Goal: Information Seeking & Learning: Find specific fact

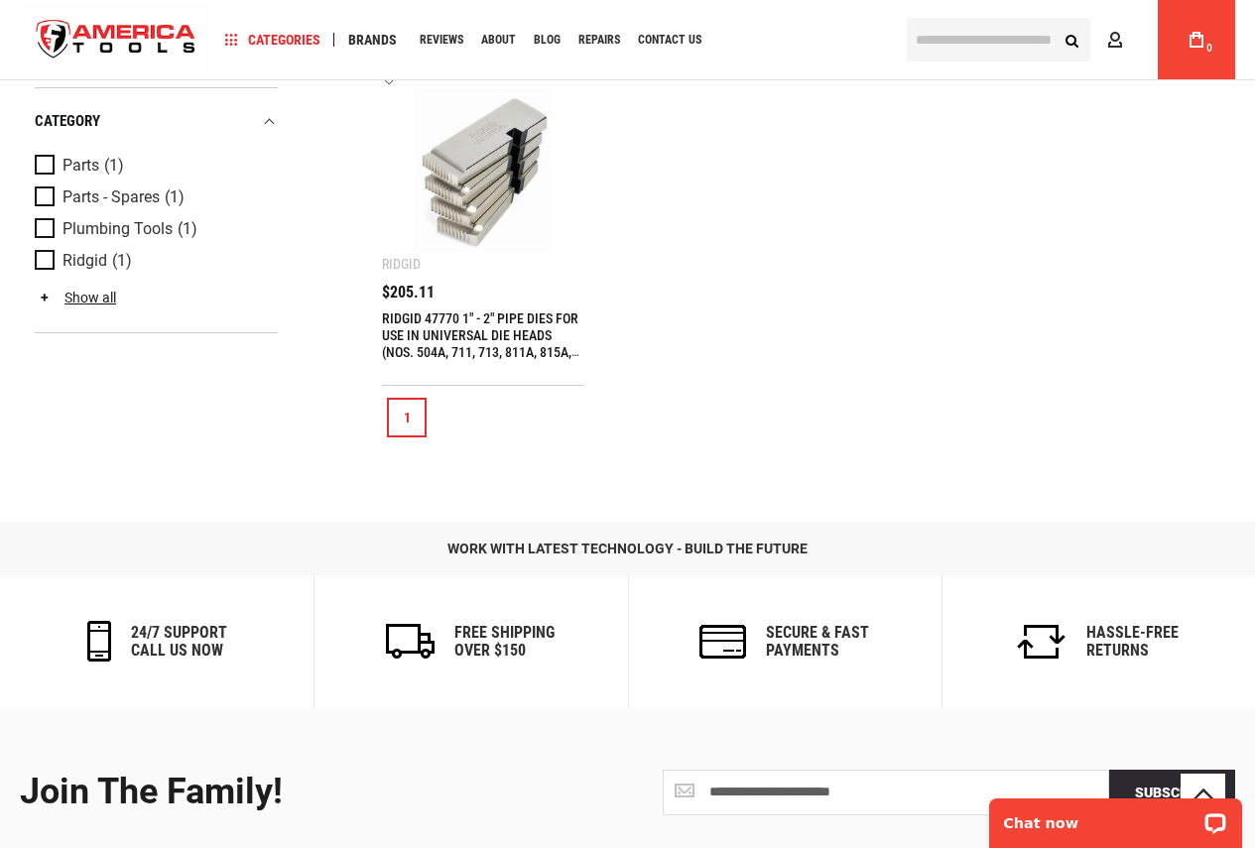
click at [523, 230] on img at bounding box center [483, 170] width 163 height 163
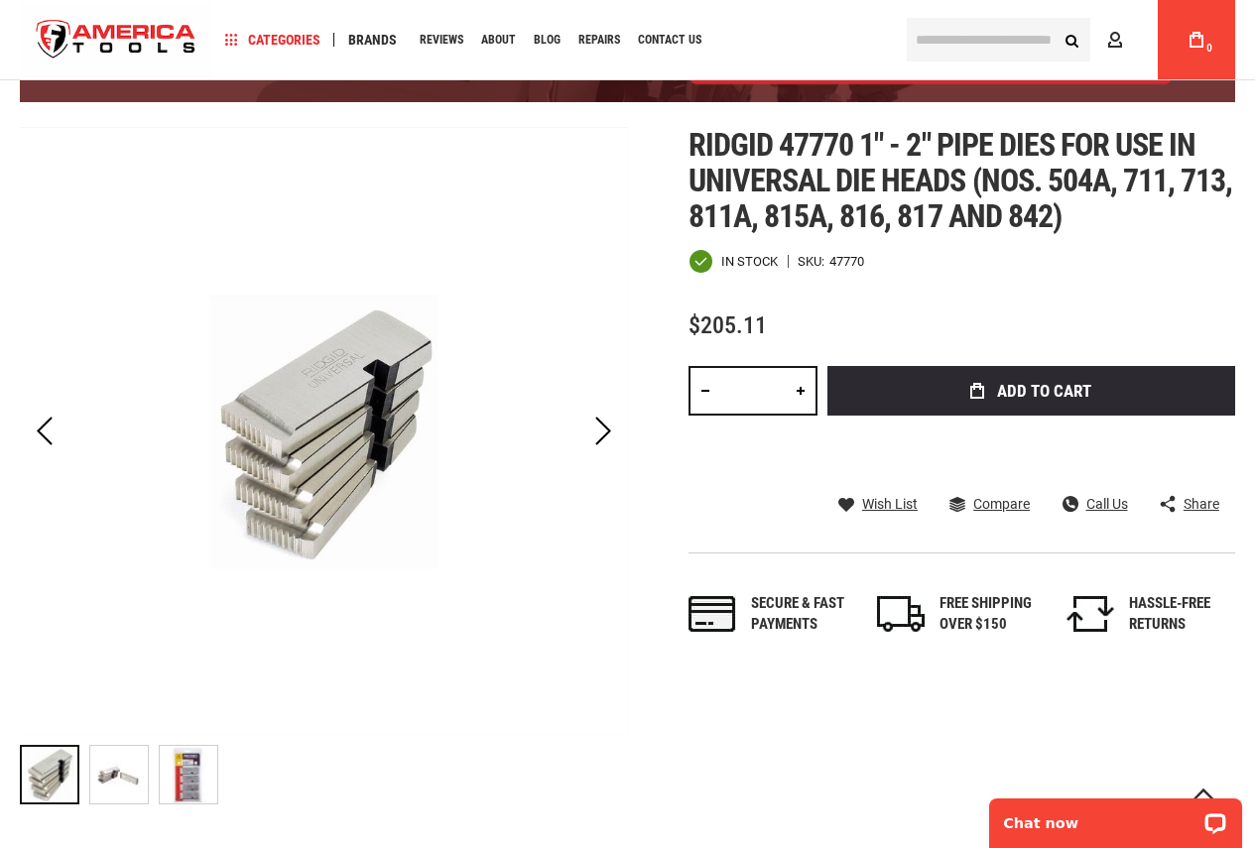
scroll to position [99, 0]
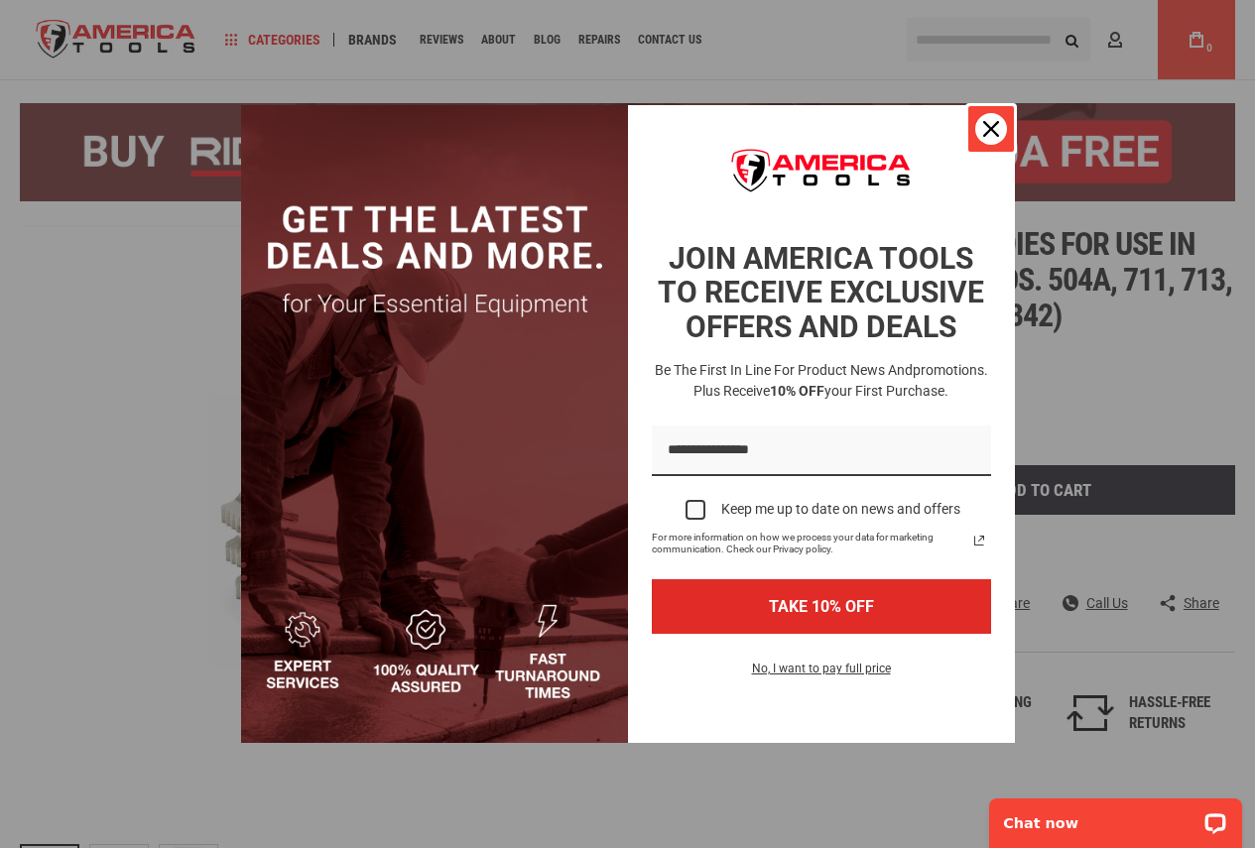
click at [978, 130] on div "Close" at bounding box center [991, 129] width 32 height 32
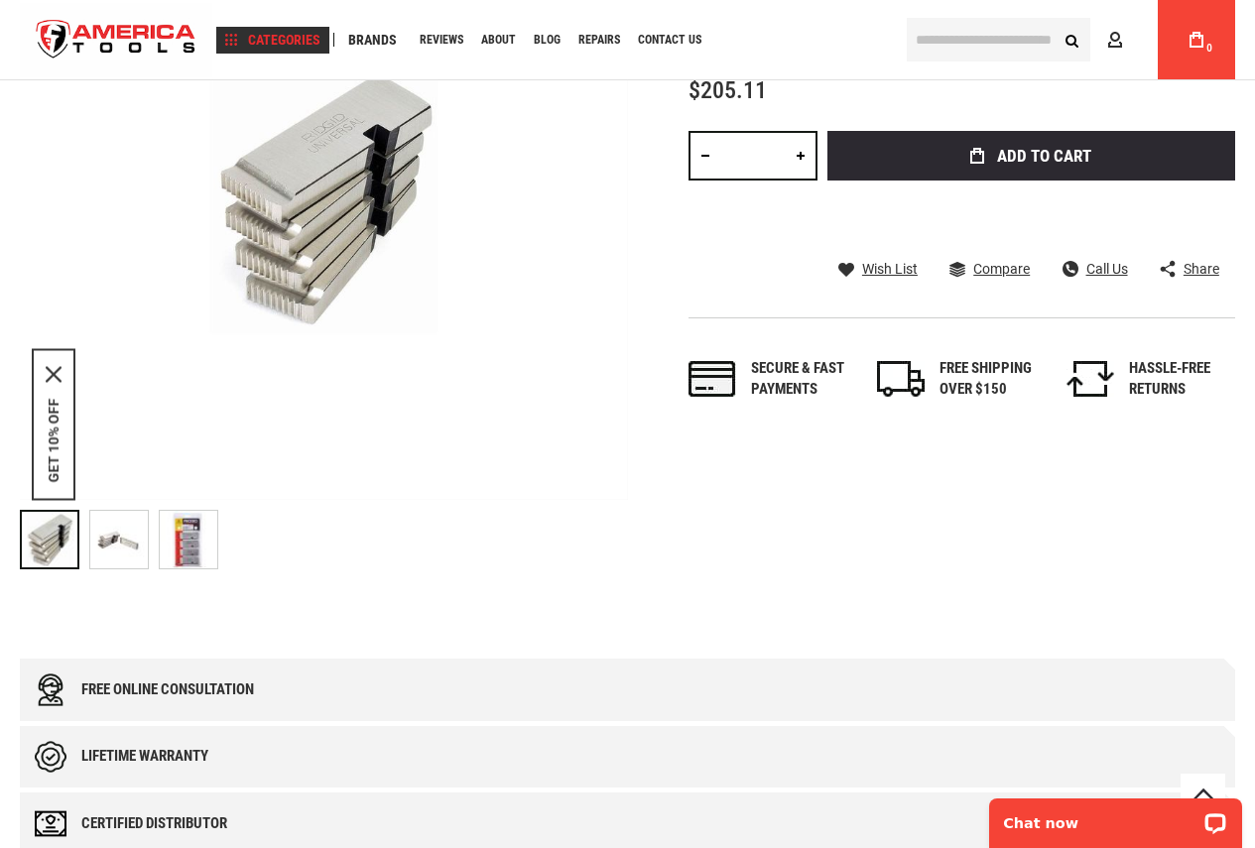
scroll to position [198, 0]
